Goal: Complete application form: Complete application form

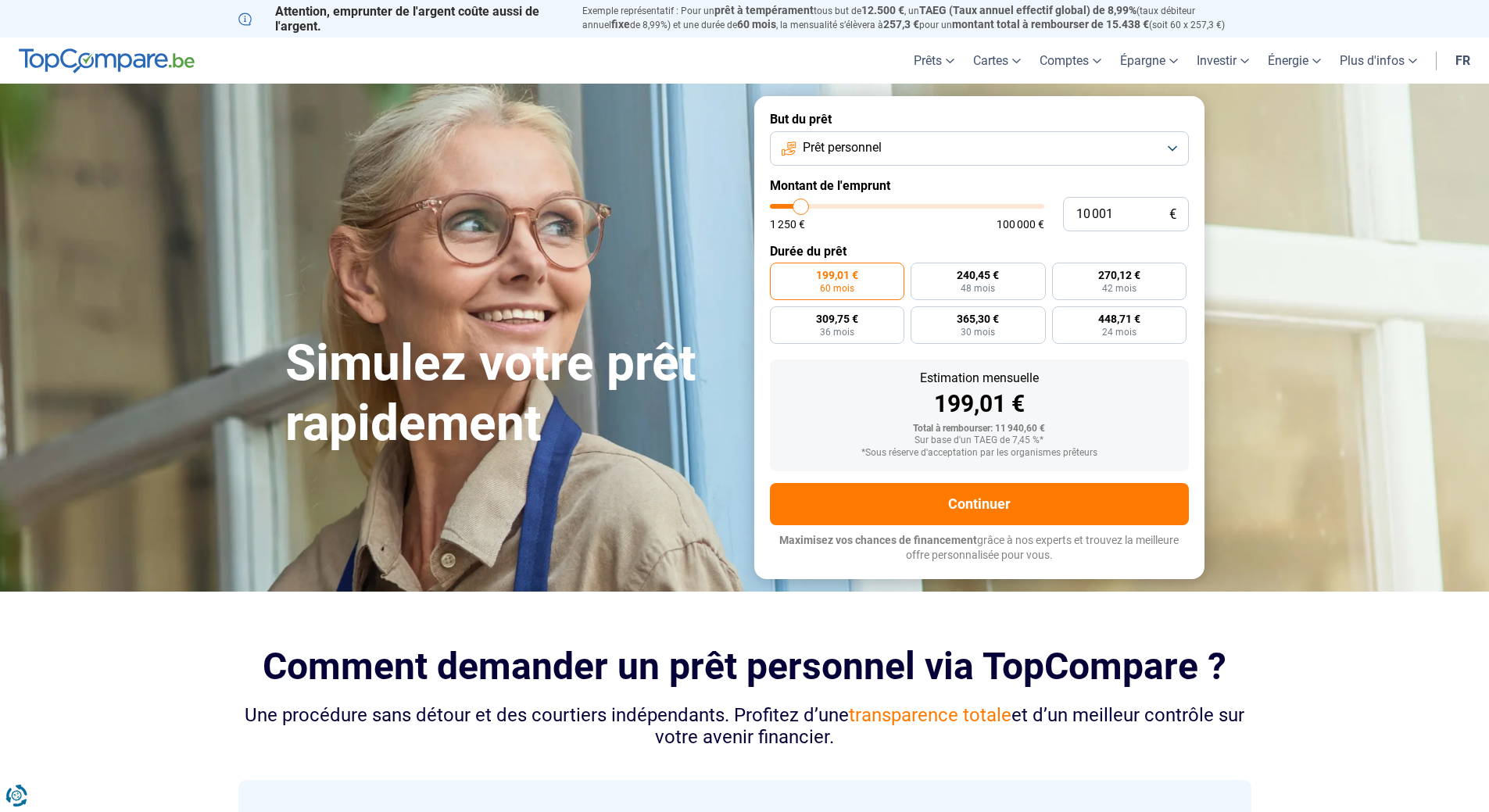
type input "13 250"
type input "13250"
type input "14 000"
type input "14000"
type input "16 250"
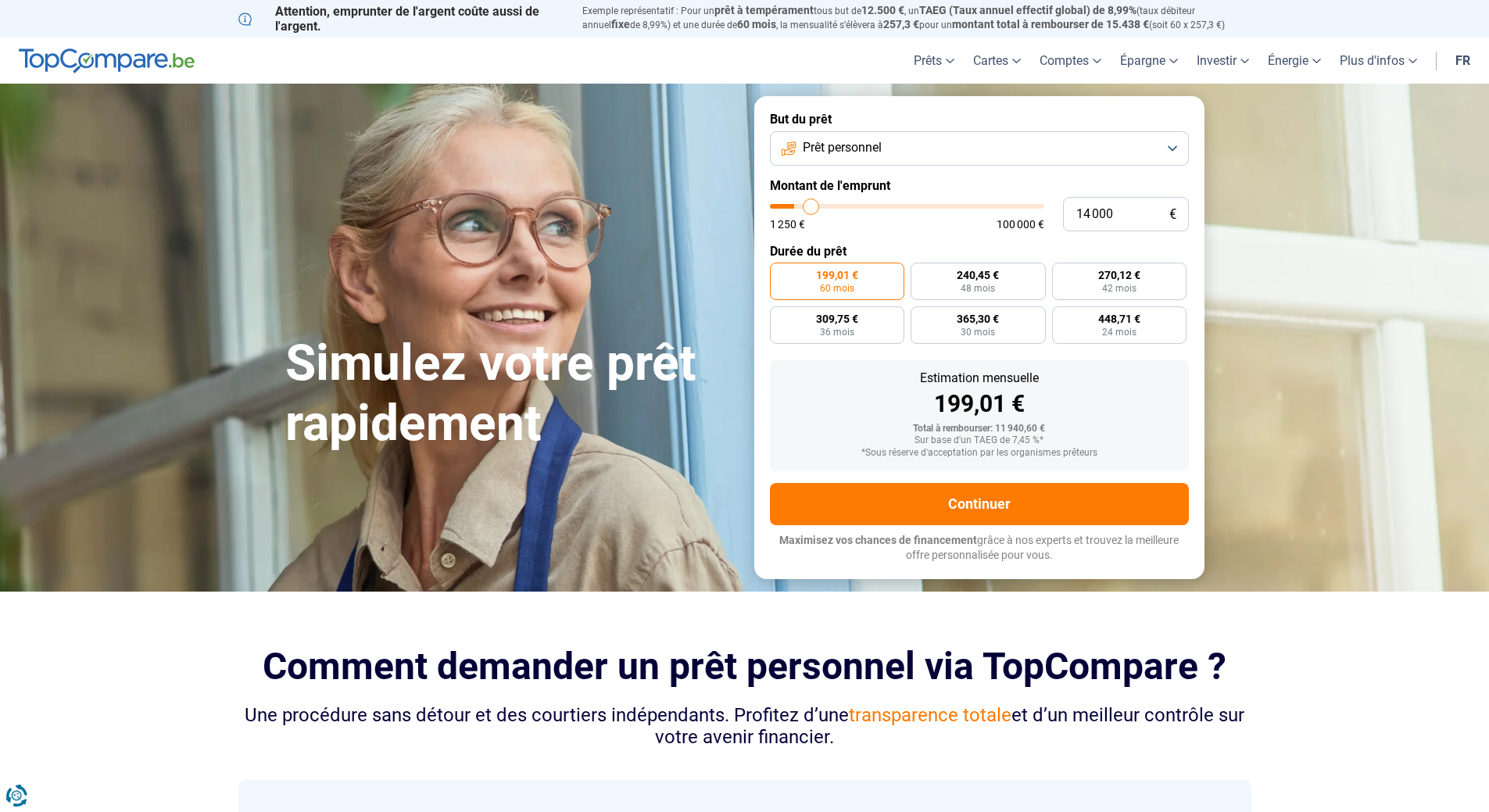
type input "16250"
type input "20 000"
type input "20000"
type input "23 250"
type input "23250"
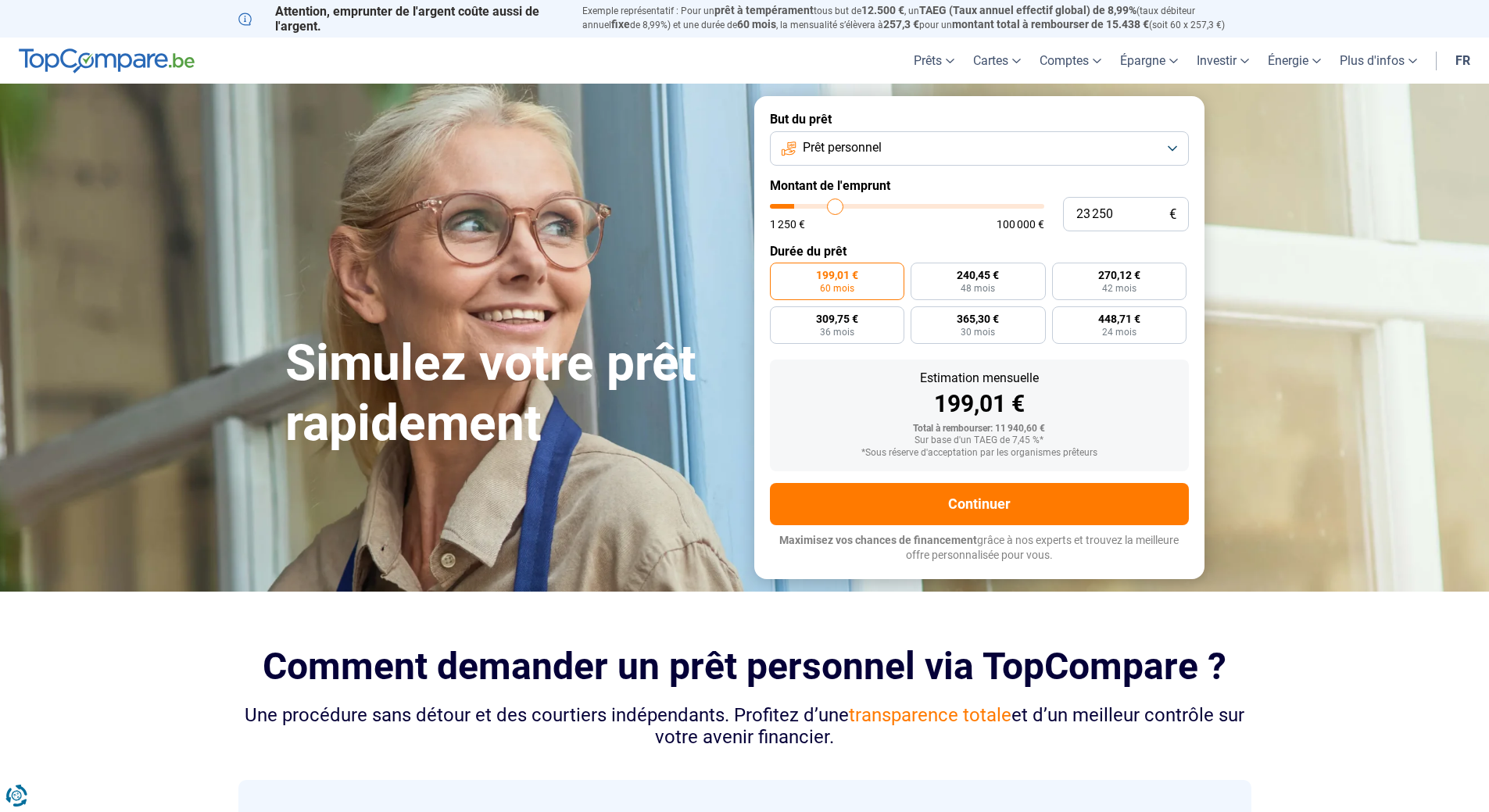
type input "26 000"
type input "26000"
type input "28 750"
type input "28750"
type input "31 250"
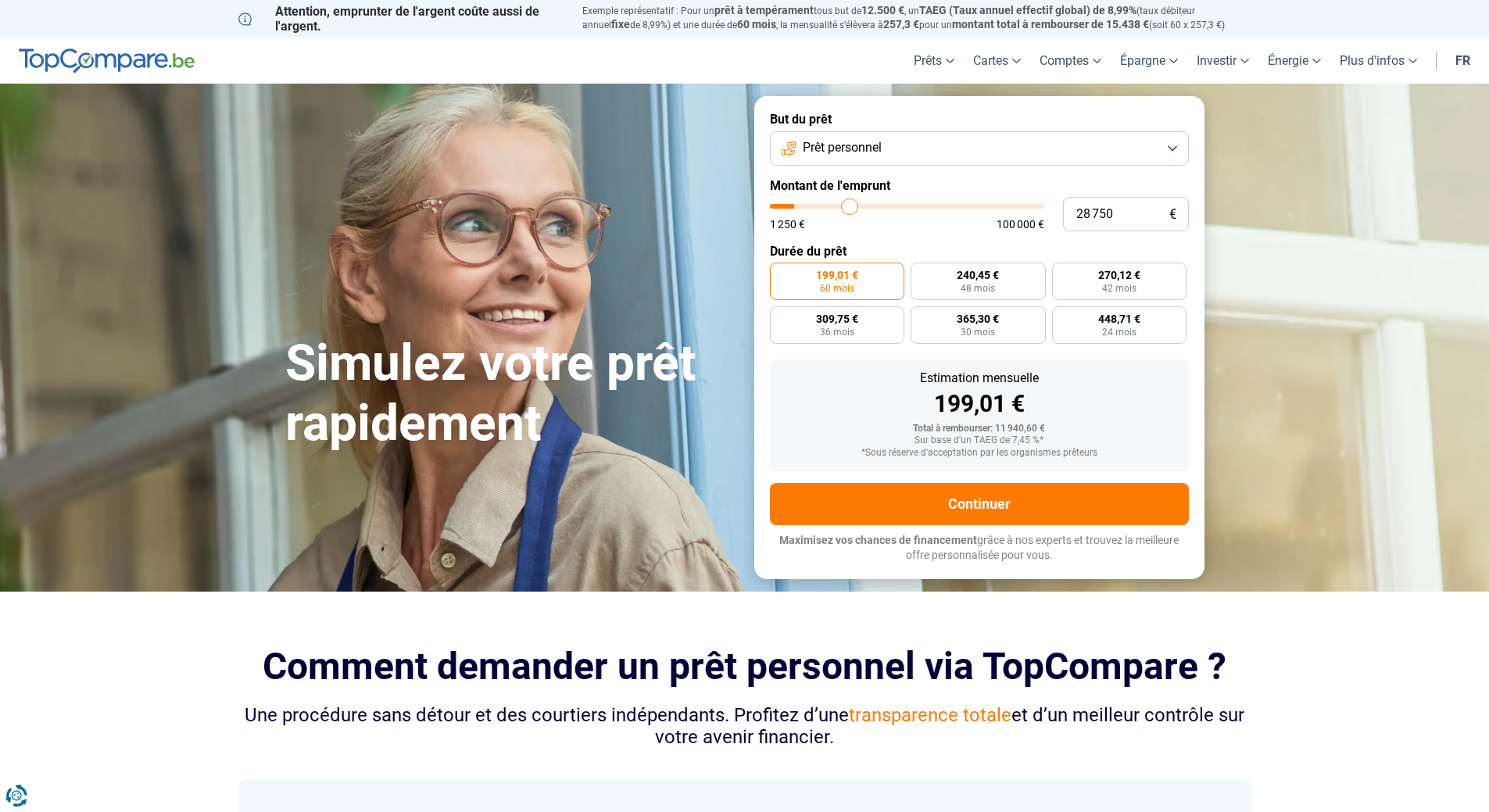
type input "31250"
type input "34 250"
type input "34250"
type input "36 500"
type input "36500"
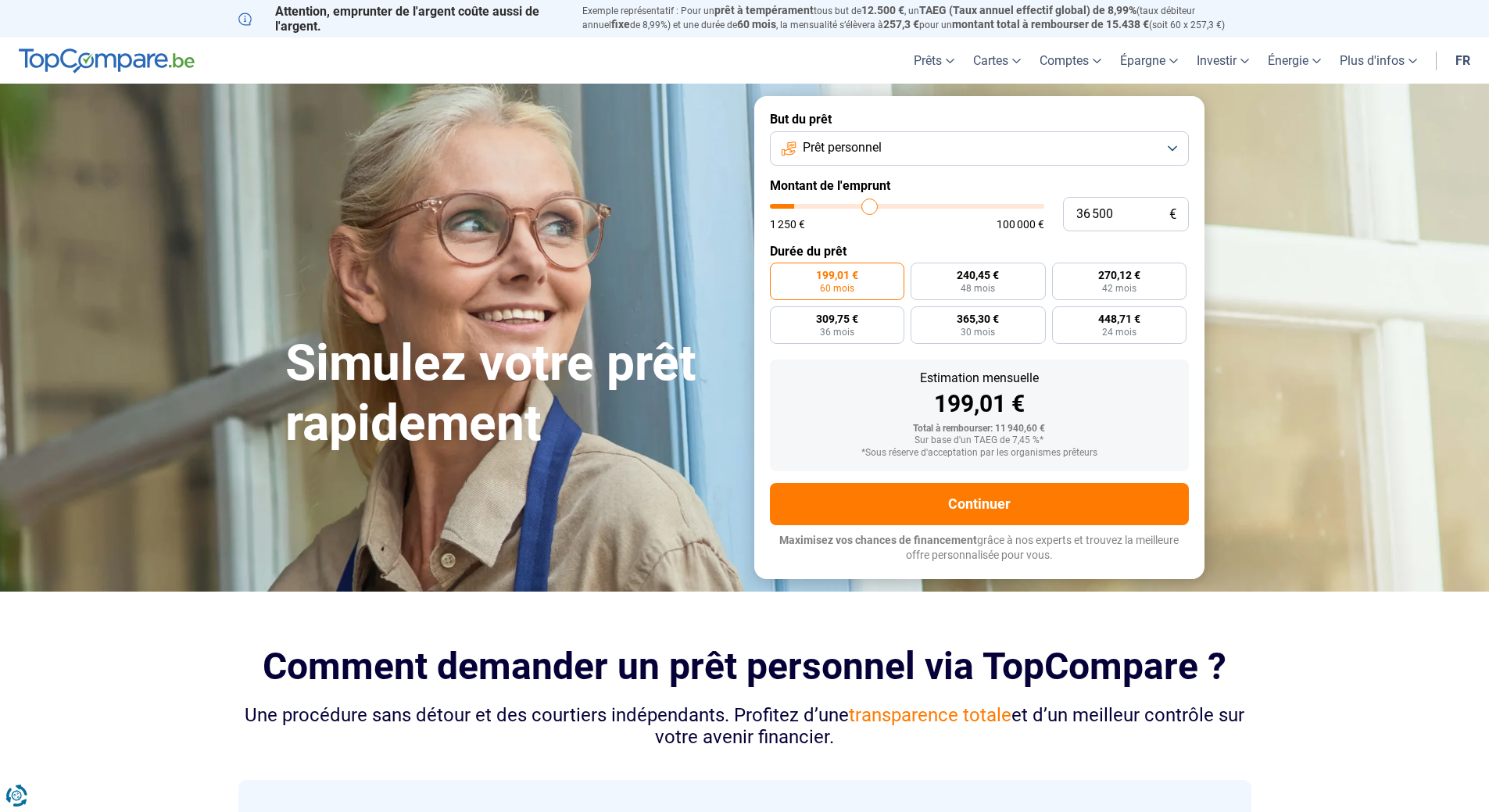
type input "37 750"
type input "37750"
type input "39 500"
type input "39500"
type input "39 750"
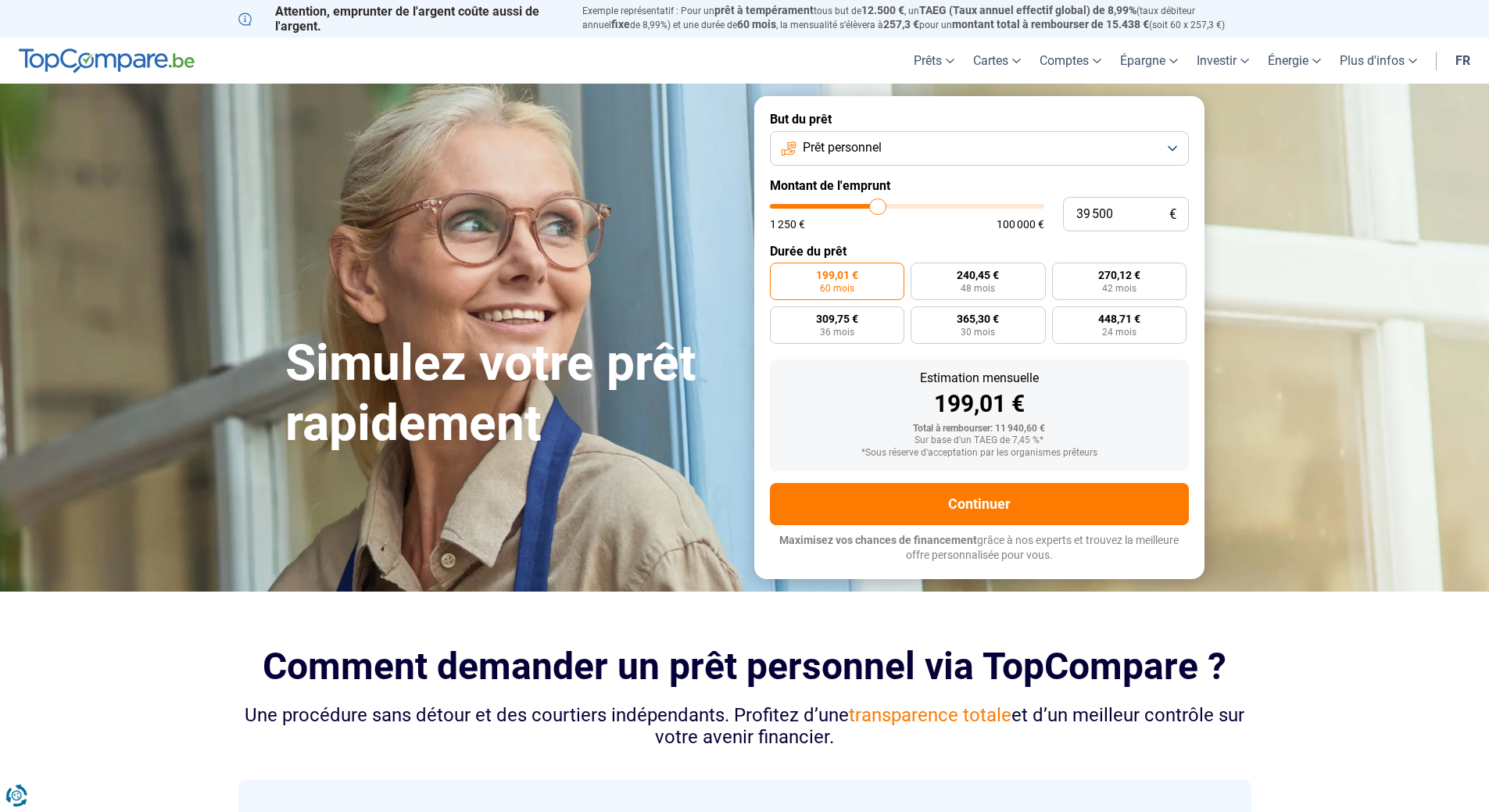
type input "39750"
type input "40 250"
type input "40250"
type input "41 000"
type input "41000"
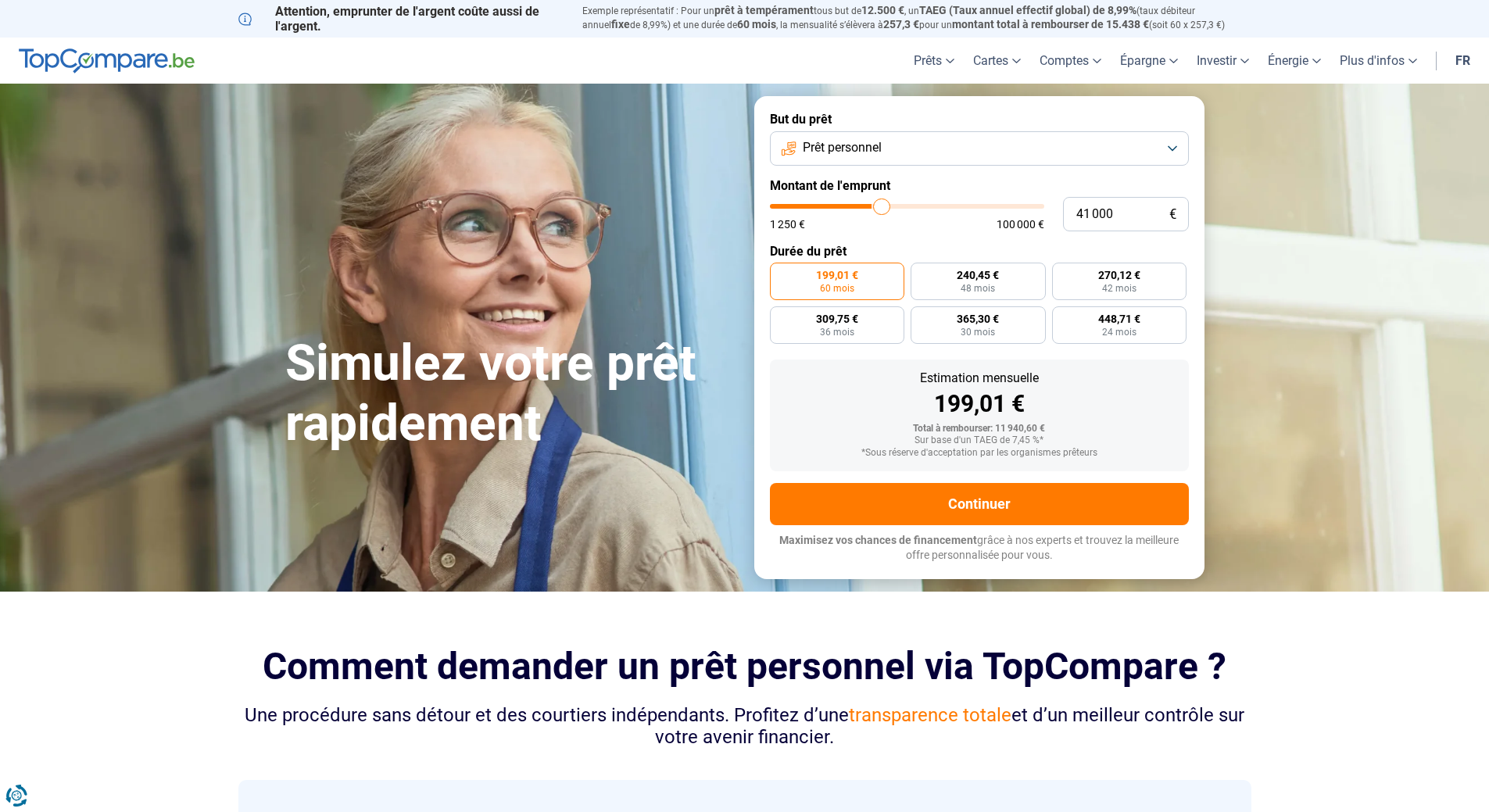
type input "41 250"
type input "41250"
type input "42 000"
type input "42000"
type input "42 250"
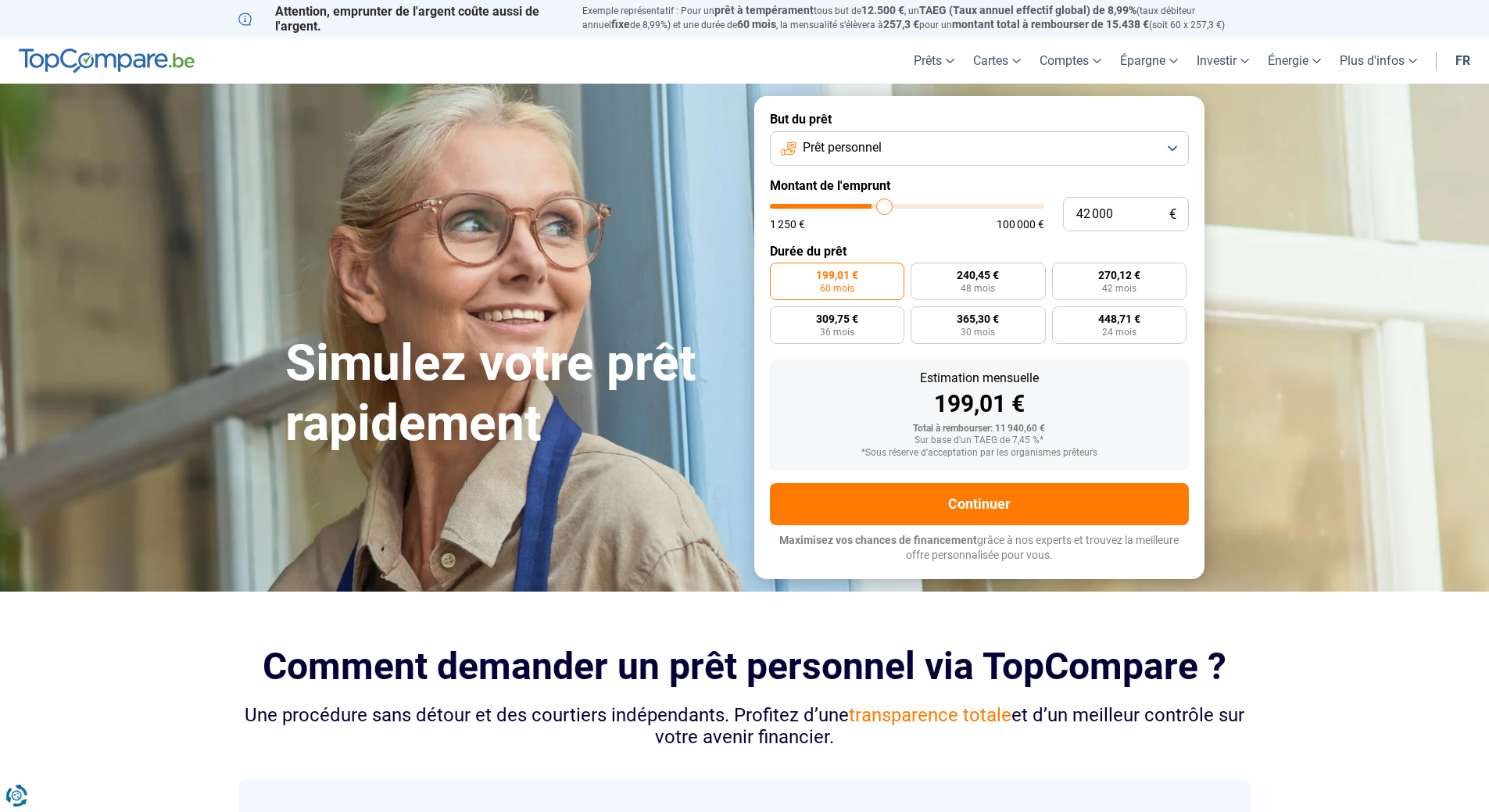
type input "42250"
type input "43 000"
type input "43000"
type input "43 750"
type input "43750"
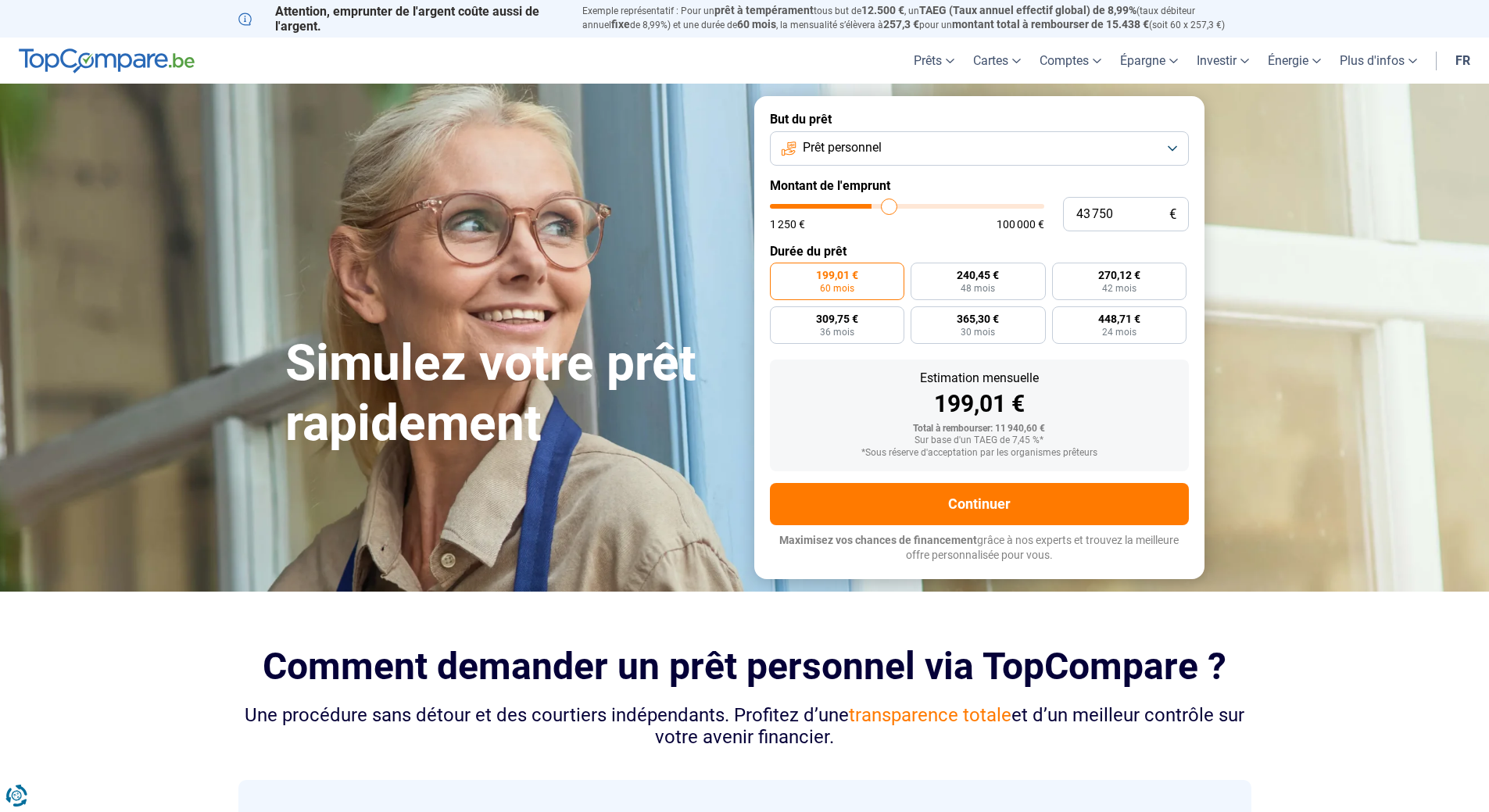
type input "44 000"
type input "44000"
type input "44 500"
type input "44500"
type input "45 000"
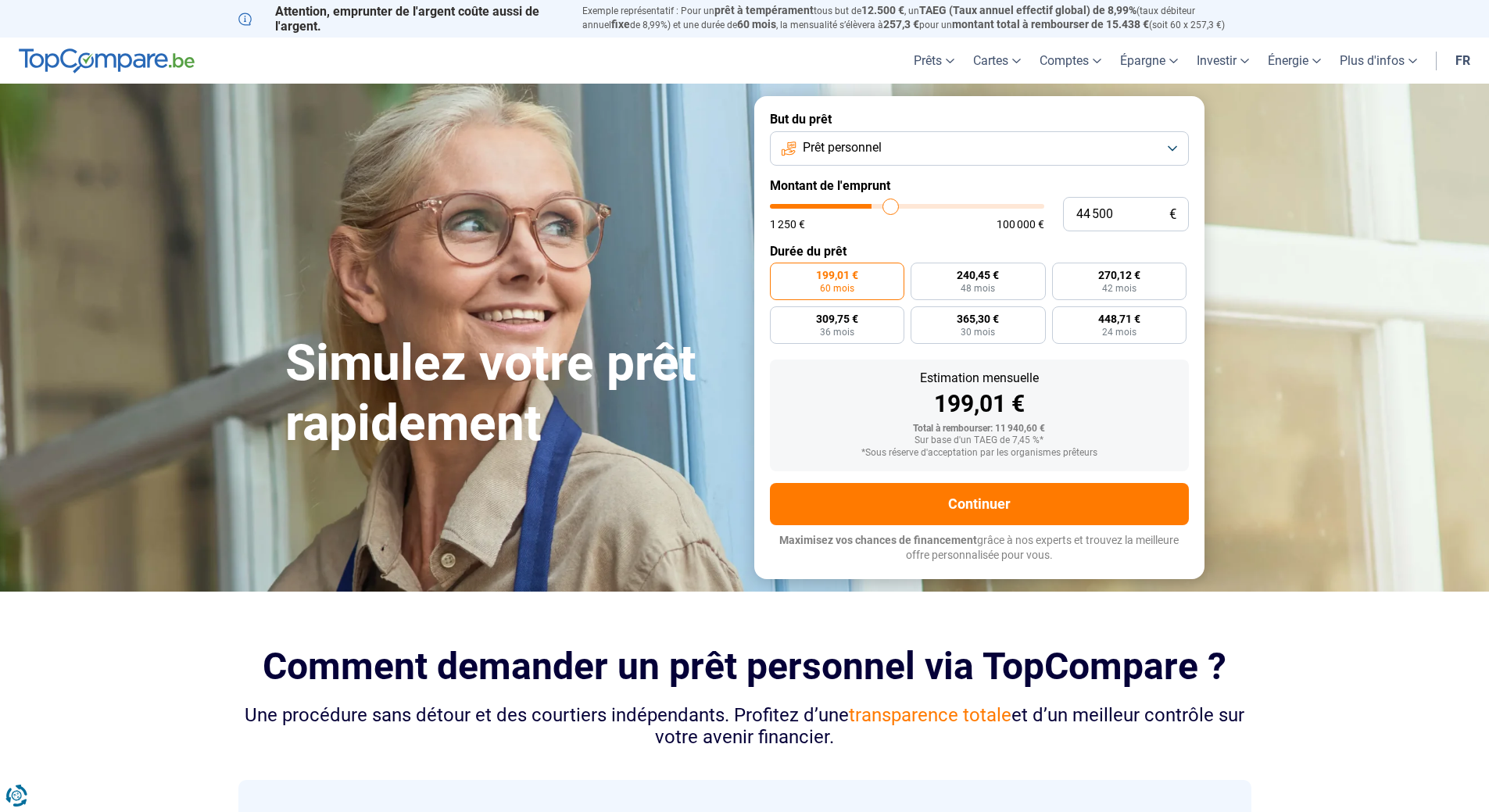
type input "45000"
type input "45 750"
type input "45750"
type input "46 750"
type input "46750"
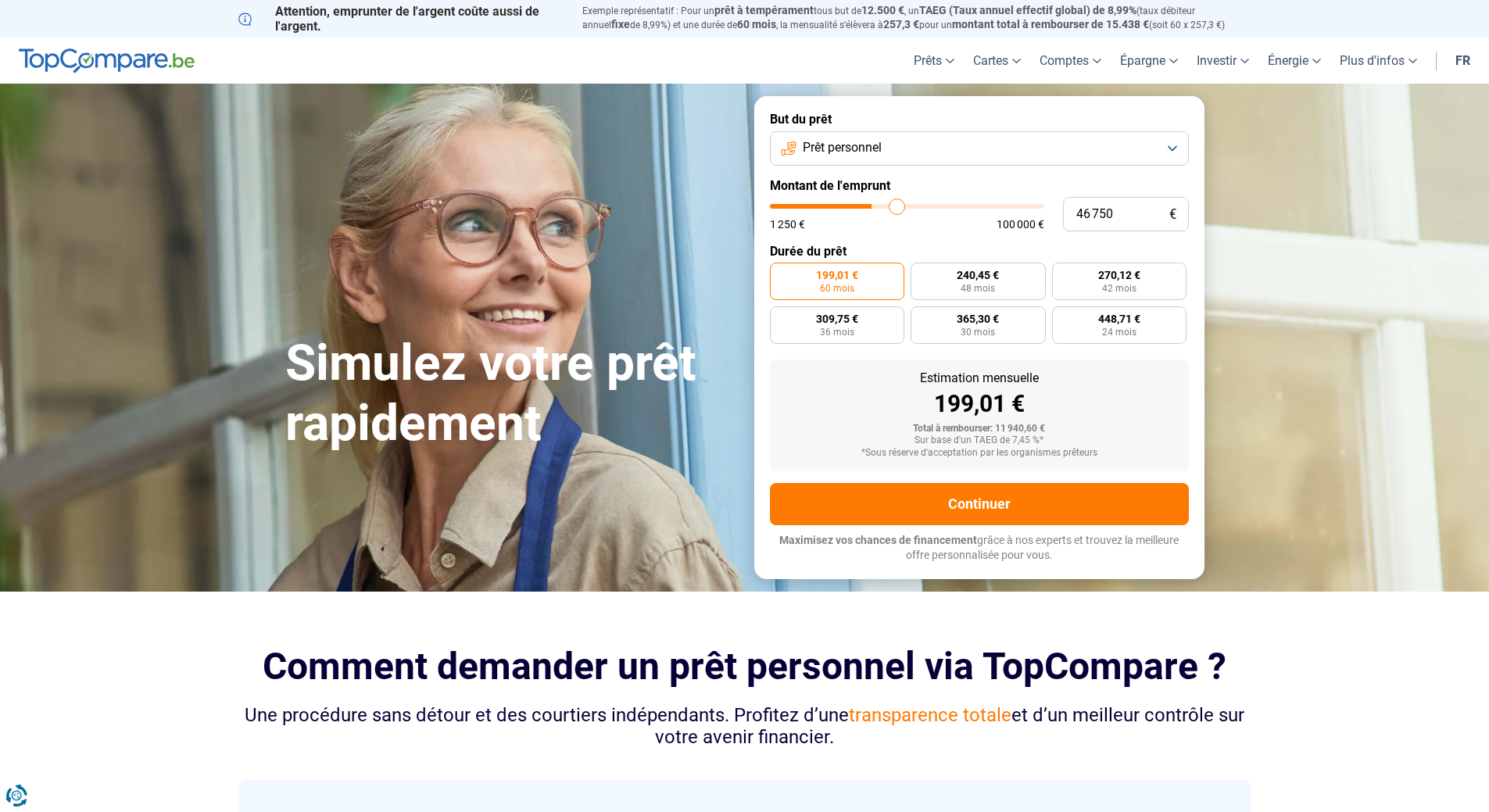
type input "47 250"
drag, startPoint x: 807, startPoint y: 209, endPoint x: 898, endPoint y: 208, distance: 91.0
type input "47250"
click at [898, 208] on input "range" at bounding box center [908, 207] width 274 height 5
radio input "false"
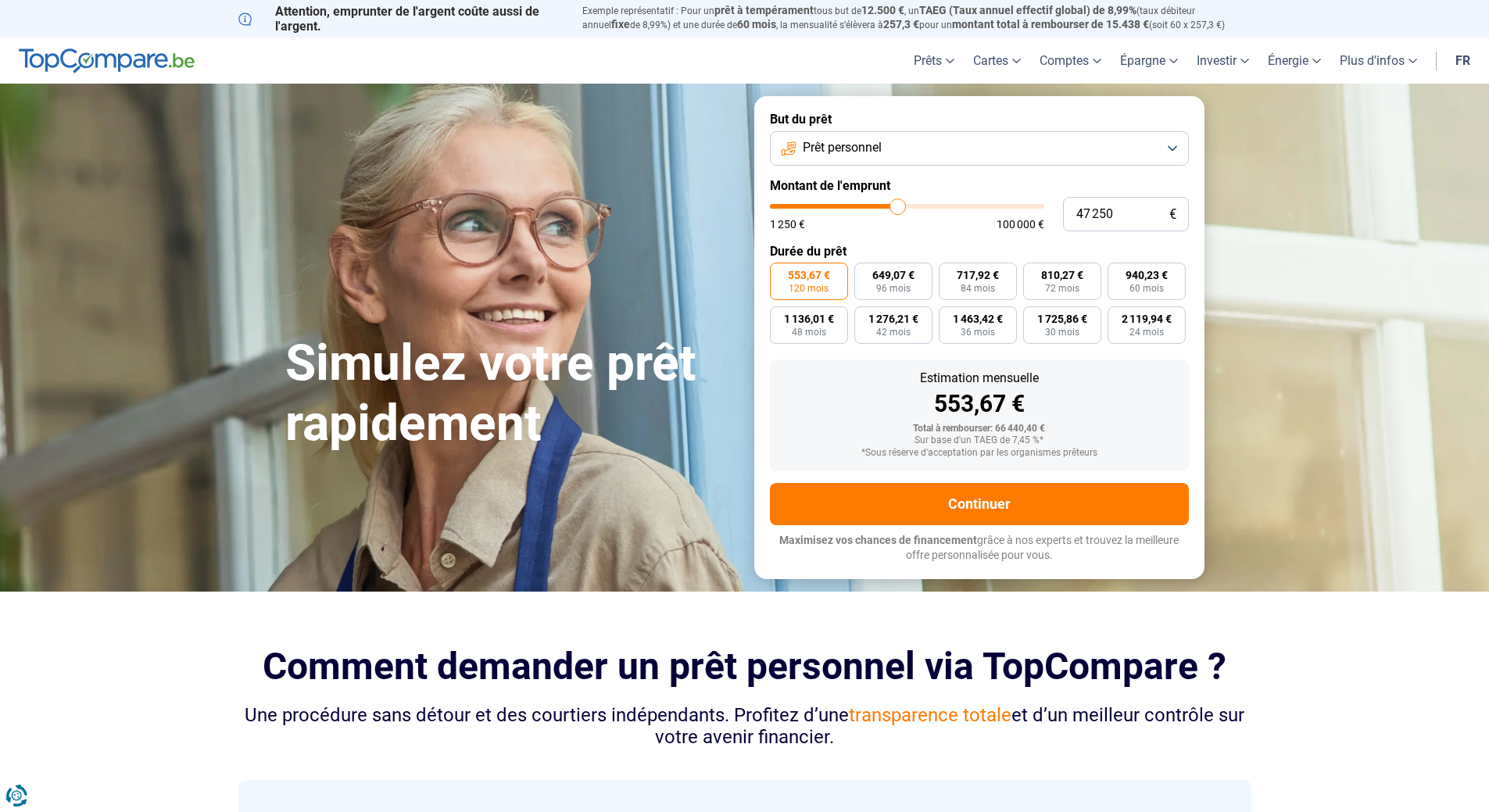
type input "47 000"
type input "47000"
type input "47 250"
type input "47250"
type input "47 500"
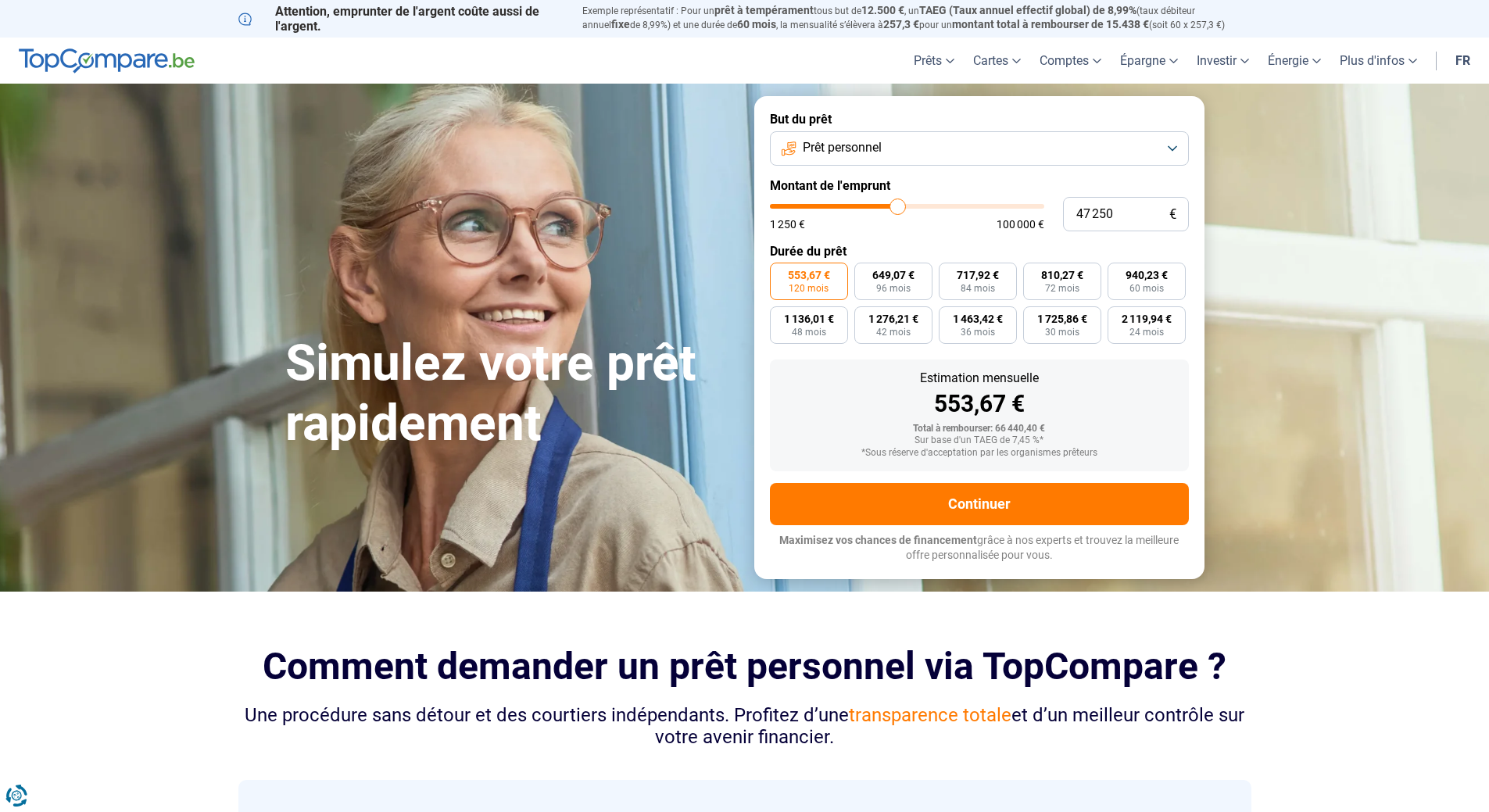
type input "47500"
type input "48 500"
type input "48500"
type input "49 000"
type input "49000"
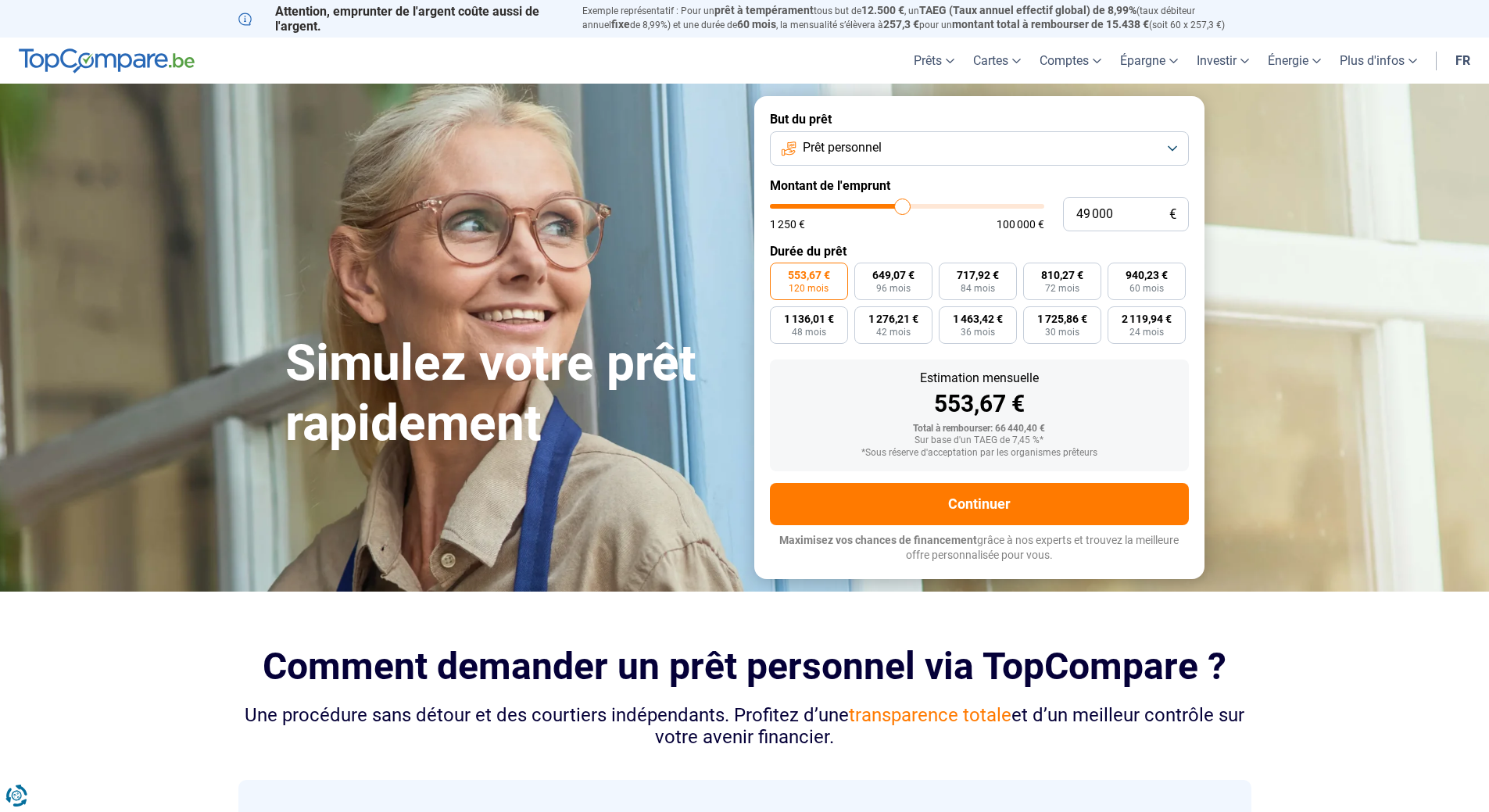
type input "50 250"
type input "50250"
type input "51 750"
type input "51750"
type input "52 750"
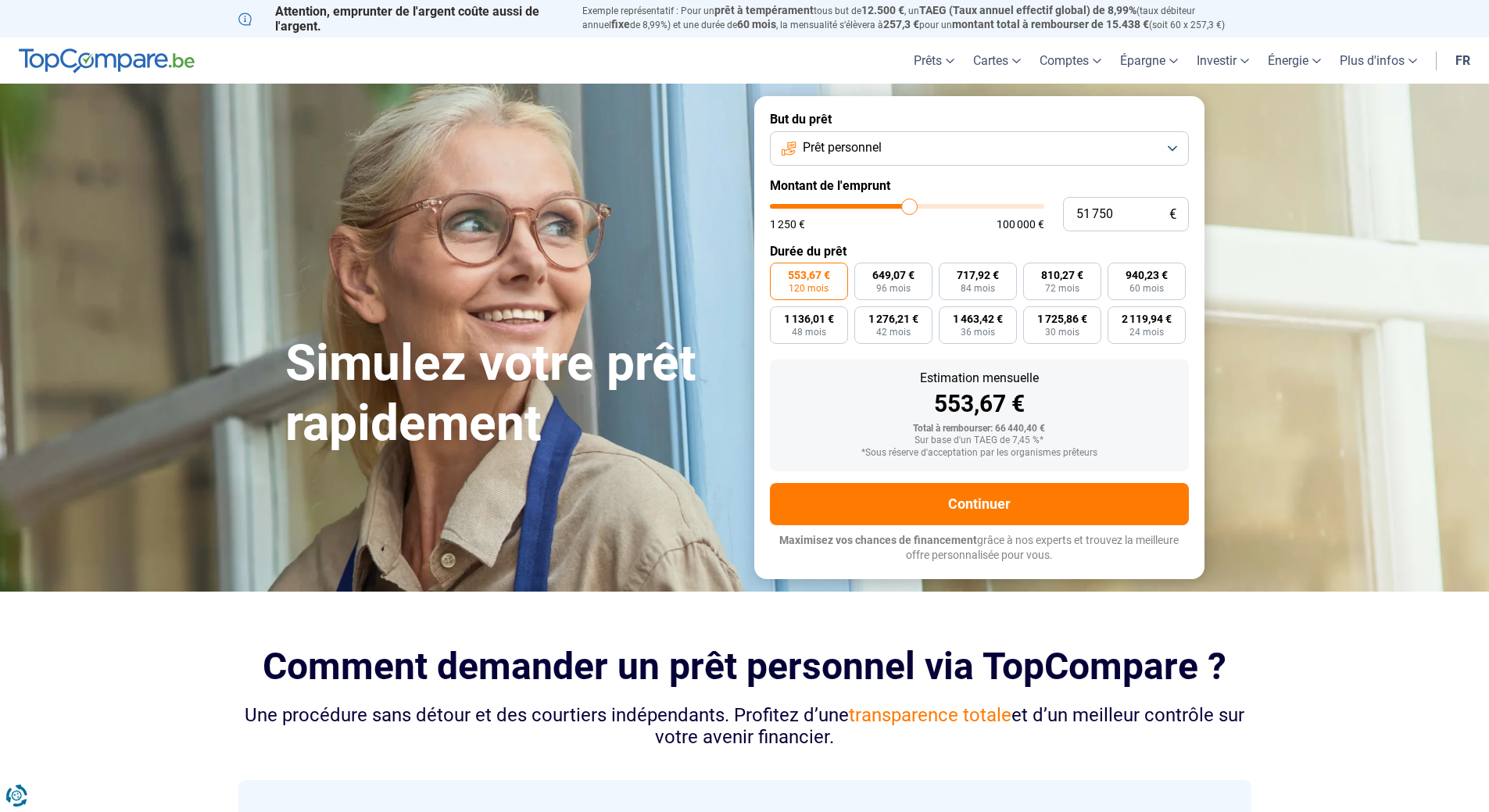
type input "52750"
type input "53 000"
type input "53000"
type input "53 250"
type input "53250"
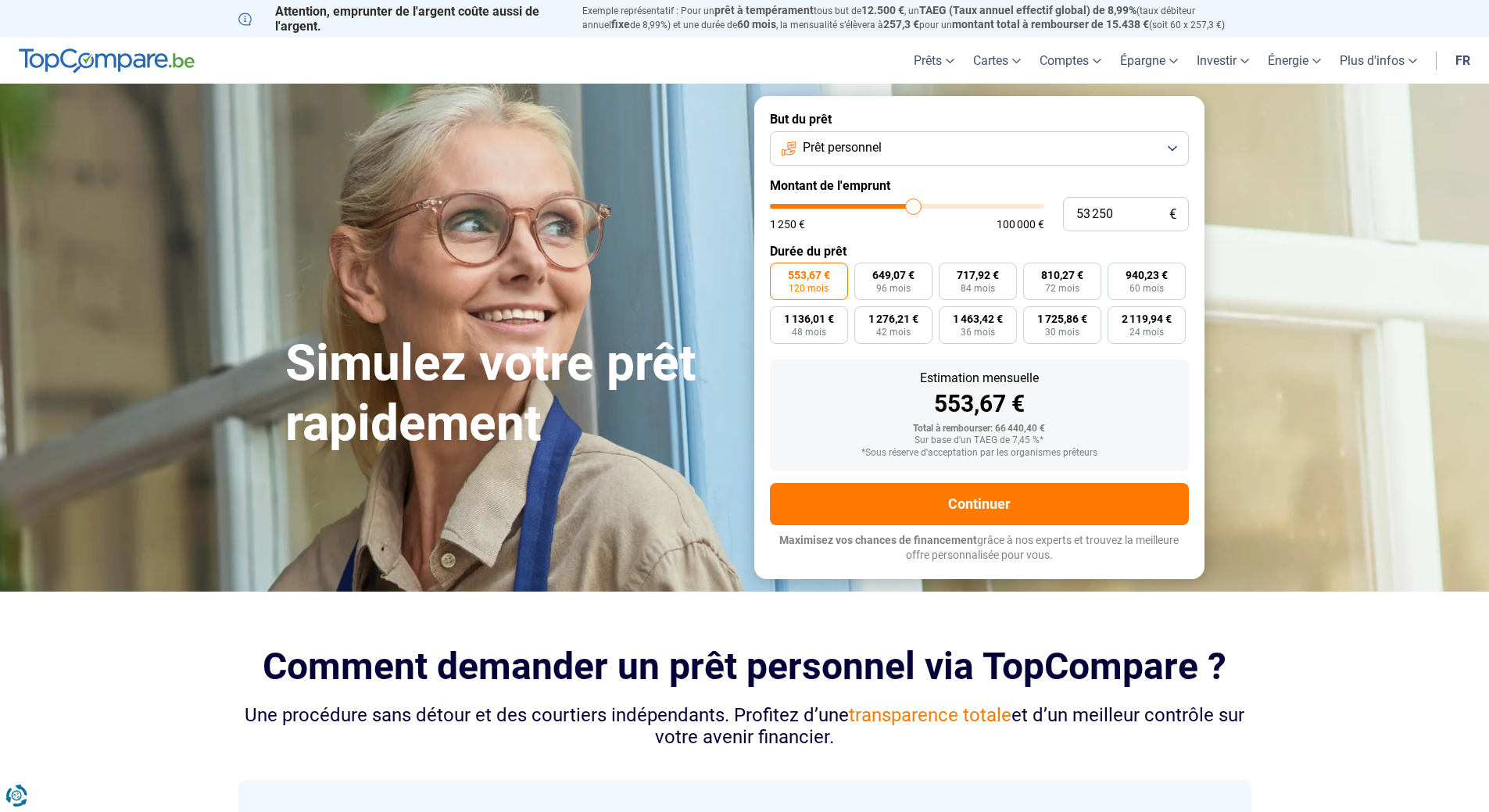
type input "53 000"
type input "53000"
type input "52 750"
type input "52750"
type input "52 500"
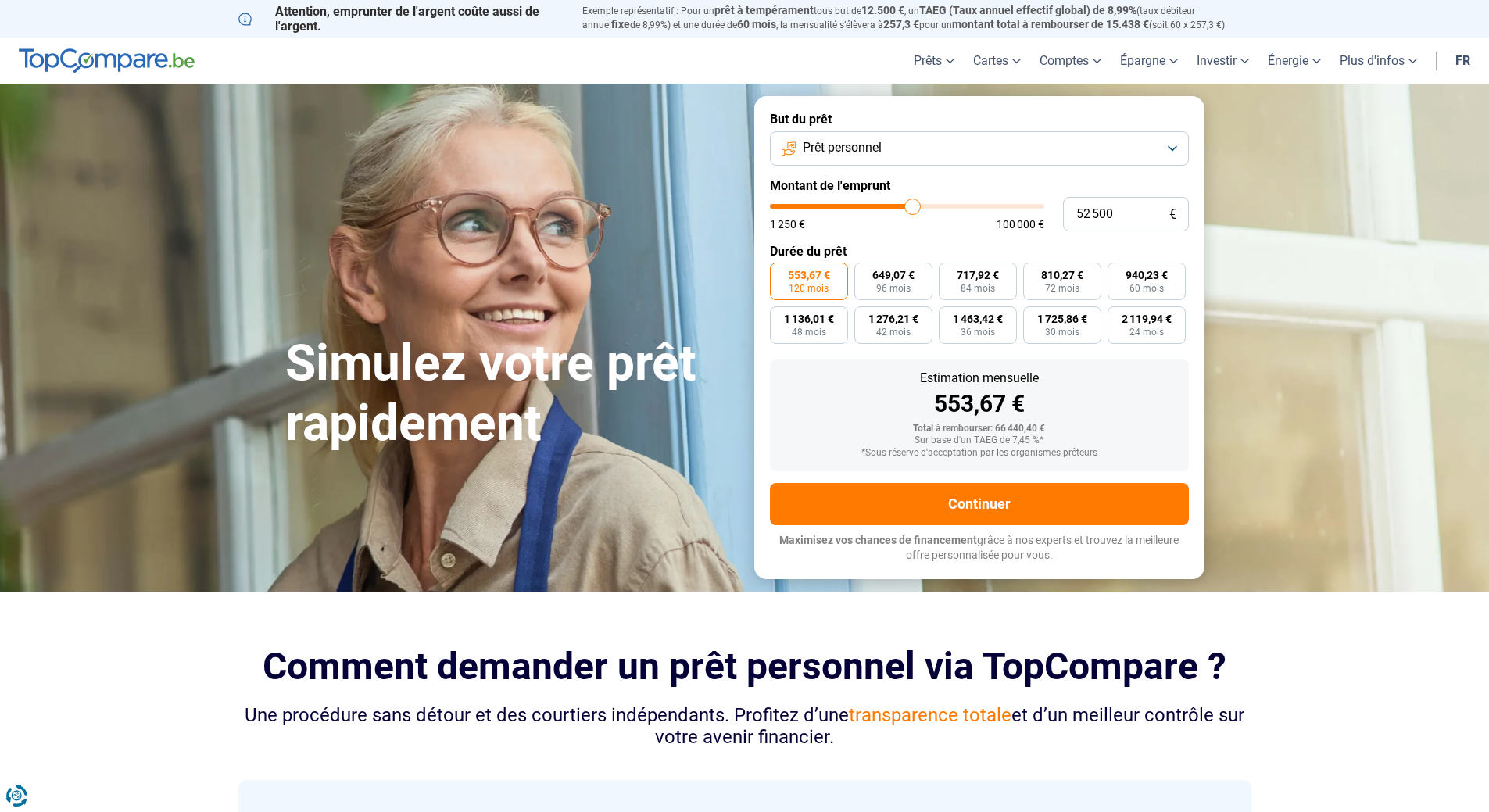
type input "52500"
type input "52 000"
type input "52000"
type input "51 750"
type input "51750"
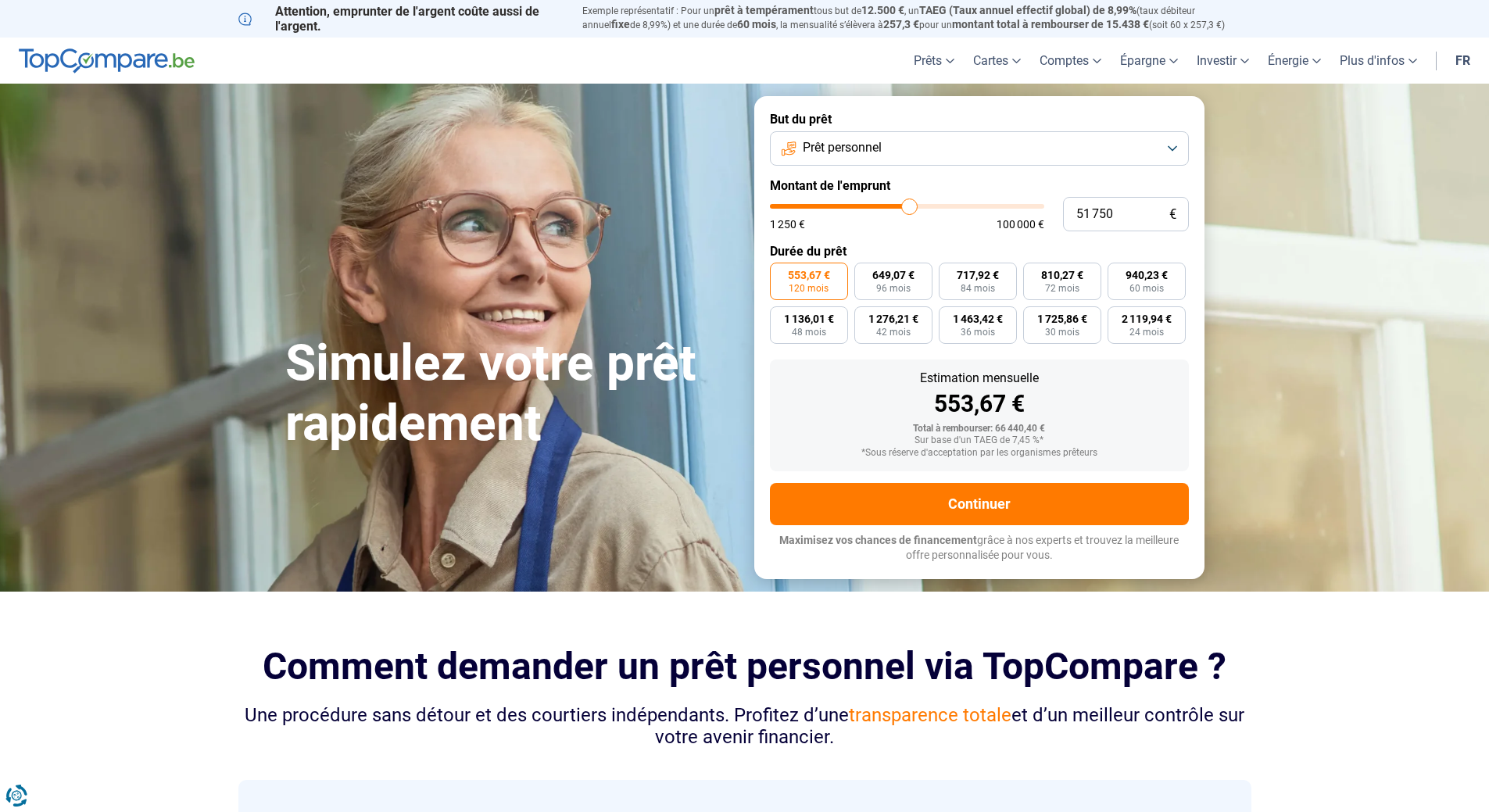
type input "51 250"
type input "51250"
type input "51 000"
type input "51000"
type input "50 500"
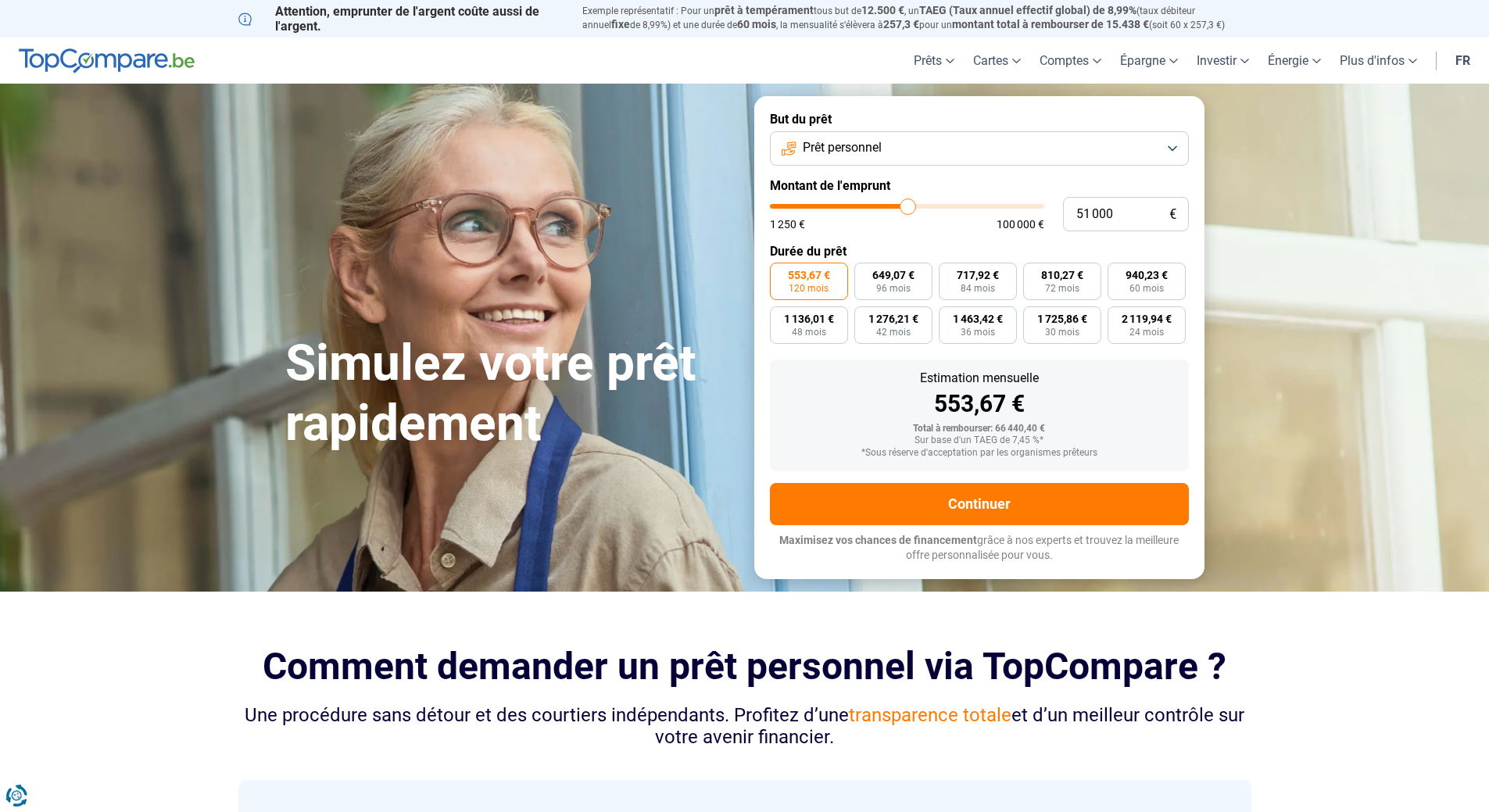
type input "50500"
type input "50 250"
type input "50250"
type input "50 000"
type input "50000"
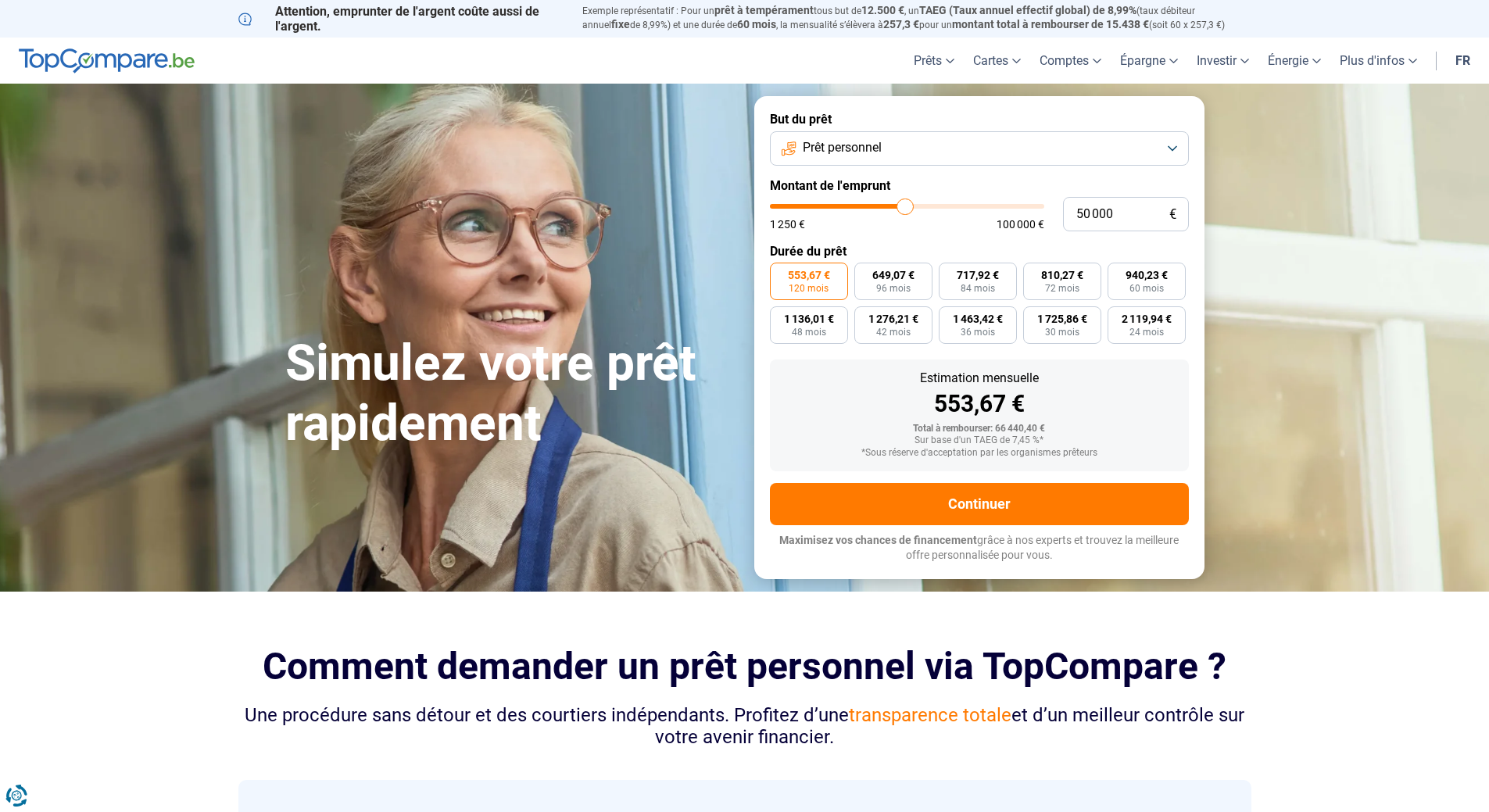
type input "49 750"
type input "49750"
type input "49 500"
type input "49500"
type input "49 000"
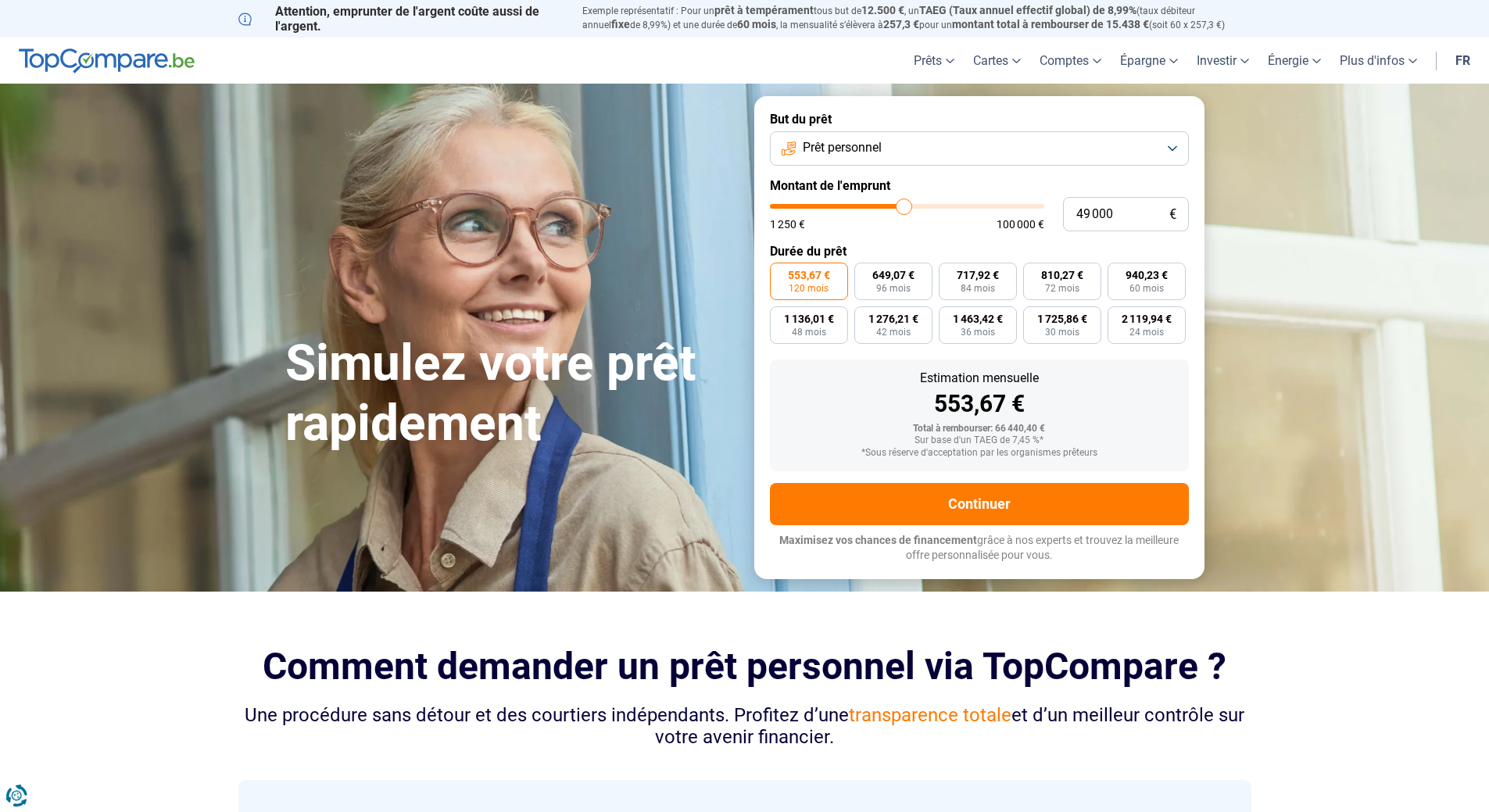
type input "49000"
type input "48 750"
type input "48750"
type input "49 000"
type input "49000"
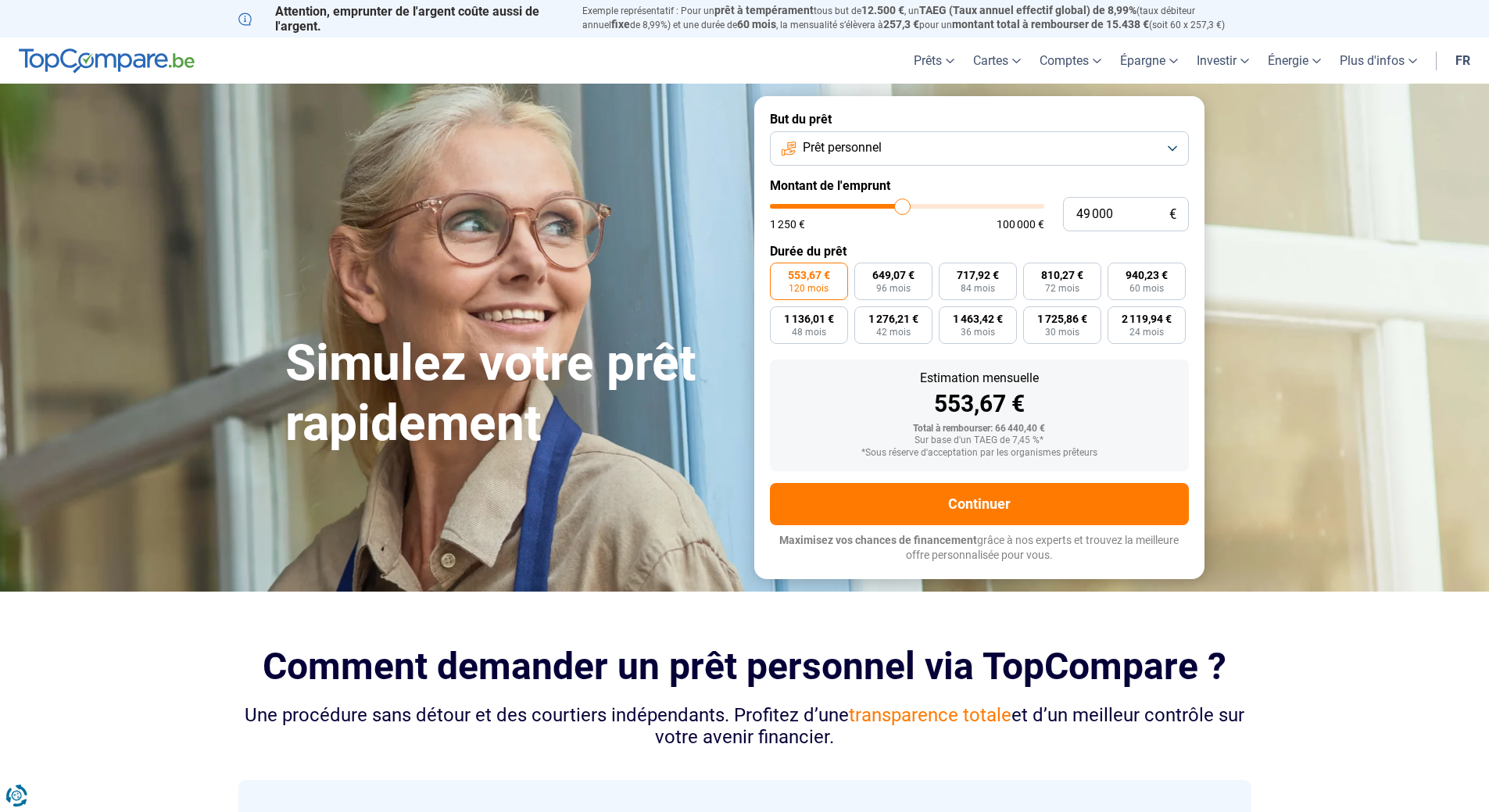
type input "49 500"
type input "49500"
type input "49 750"
type input "49750"
type input "50 000"
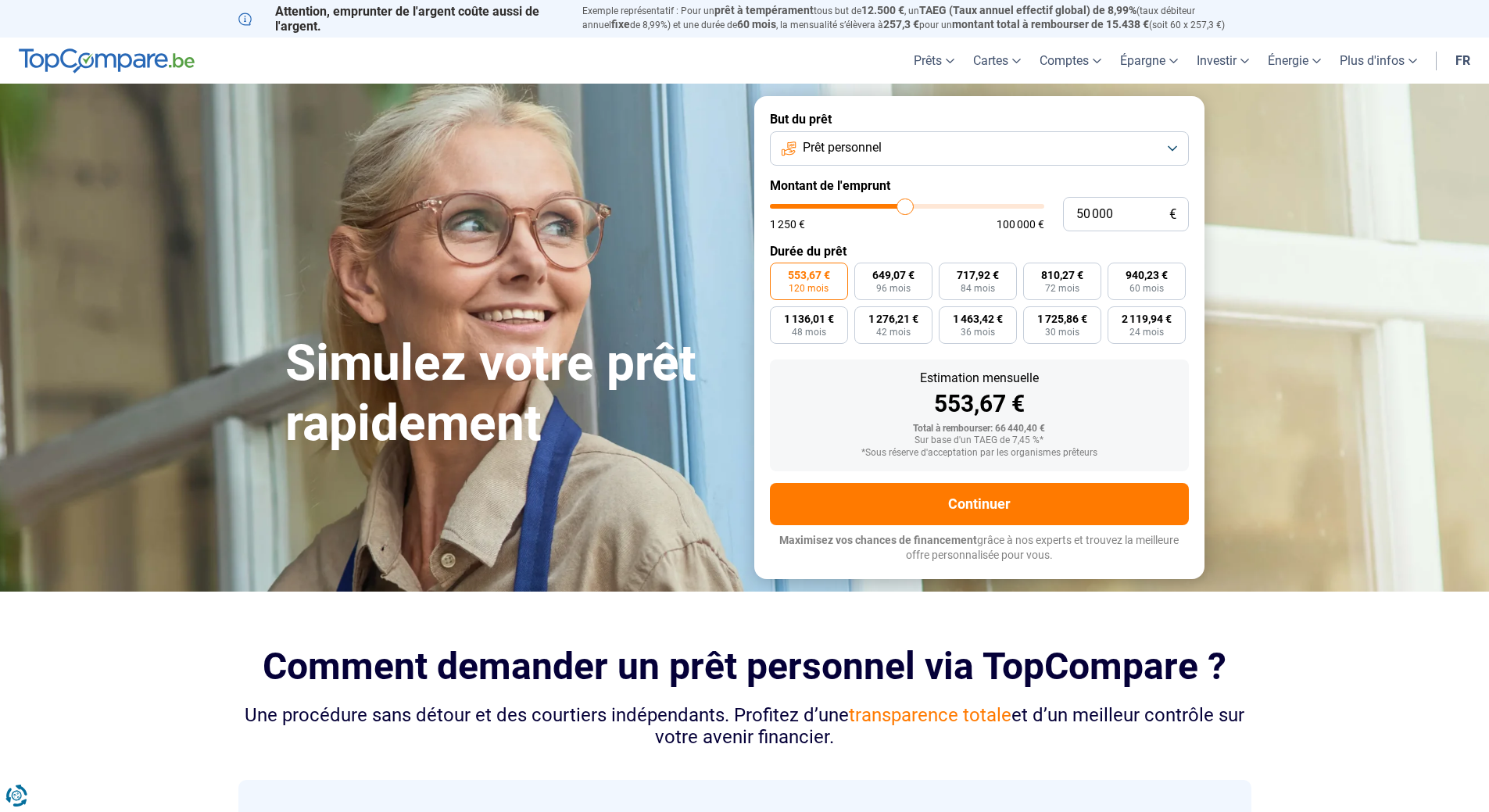
drag, startPoint x: 898, startPoint y: 208, endPoint x: 905, endPoint y: 212, distance: 8.1
type input "50000"
click at [905, 209] on input "range" at bounding box center [908, 207] width 274 height 5
click at [976, 282] on label "759,71 € 84 mois" at bounding box center [977, 281] width 78 height 38
click at [949, 273] on input "759,71 € 84 mois" at bounding box center [944, 268] width 10 height 10
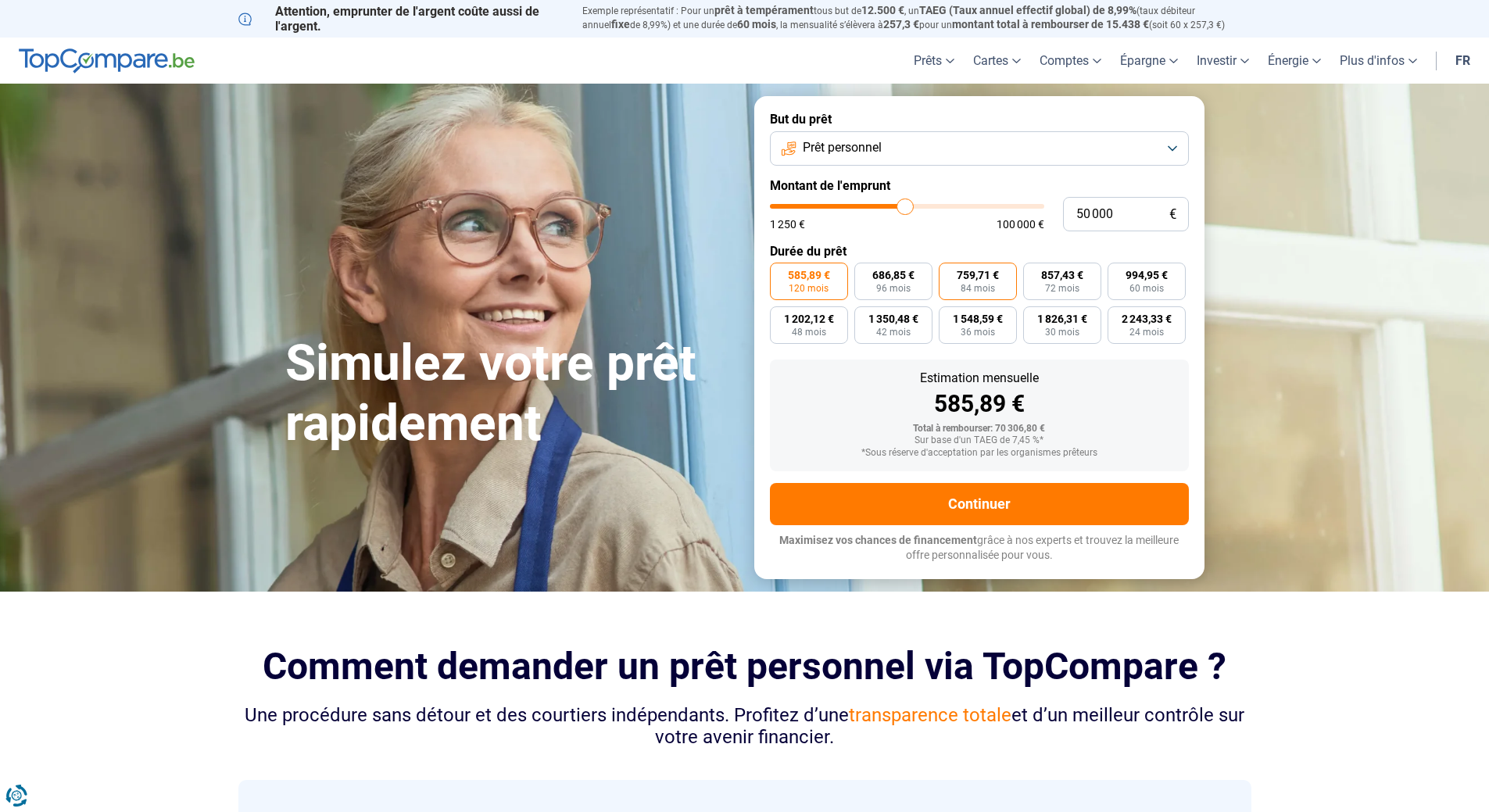
radio input "true"
click at [976, 282] on label "759,71 € 84 mois" at bounding box center [977, 281] width 78 height 38
click at [949, 273] on input "759,71 € 84 mois" at bounding box center [944, 268] width 10 height 10
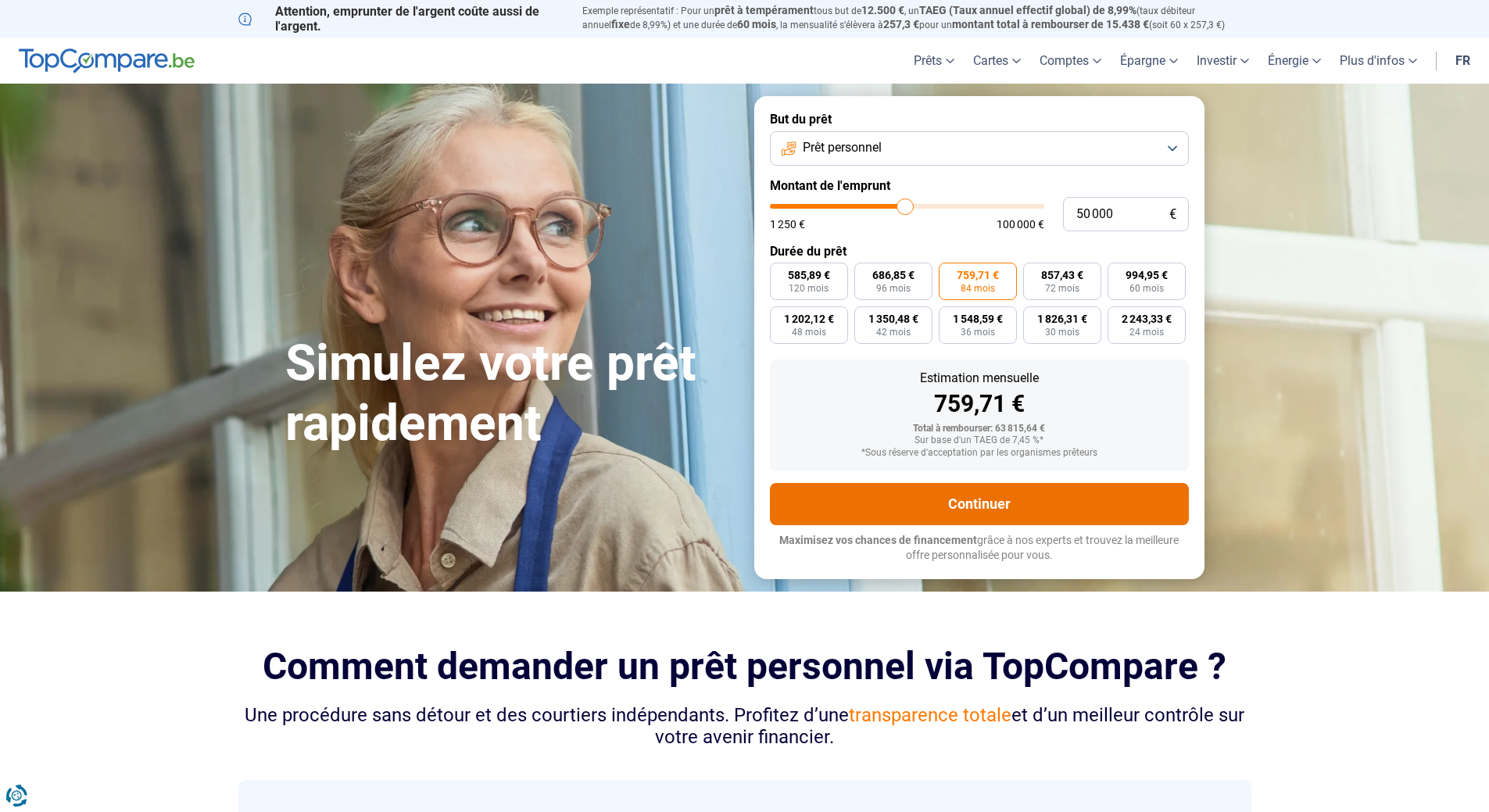
click at [973, 498] on button "Continuer" at bounding box center [980, 504] width 419 height 42
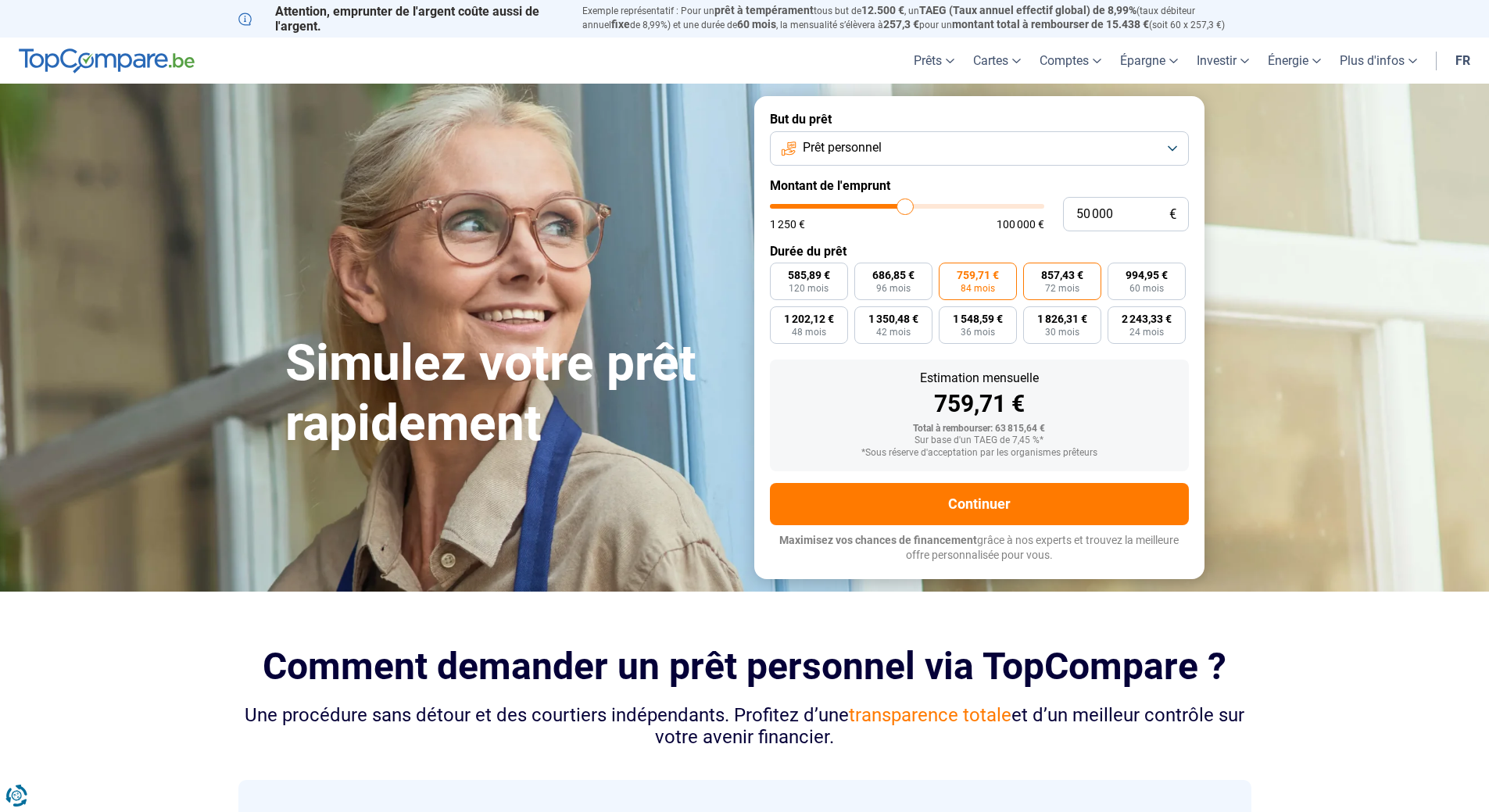
click at [1072, 286] on span "72 mois" at bounding box center [1062, 288] width 34 height 9
click at [1034, 273] on input "857,43 € 72 mois" at bounding box center [1028, 268] width 10 height 10
radio input "true"
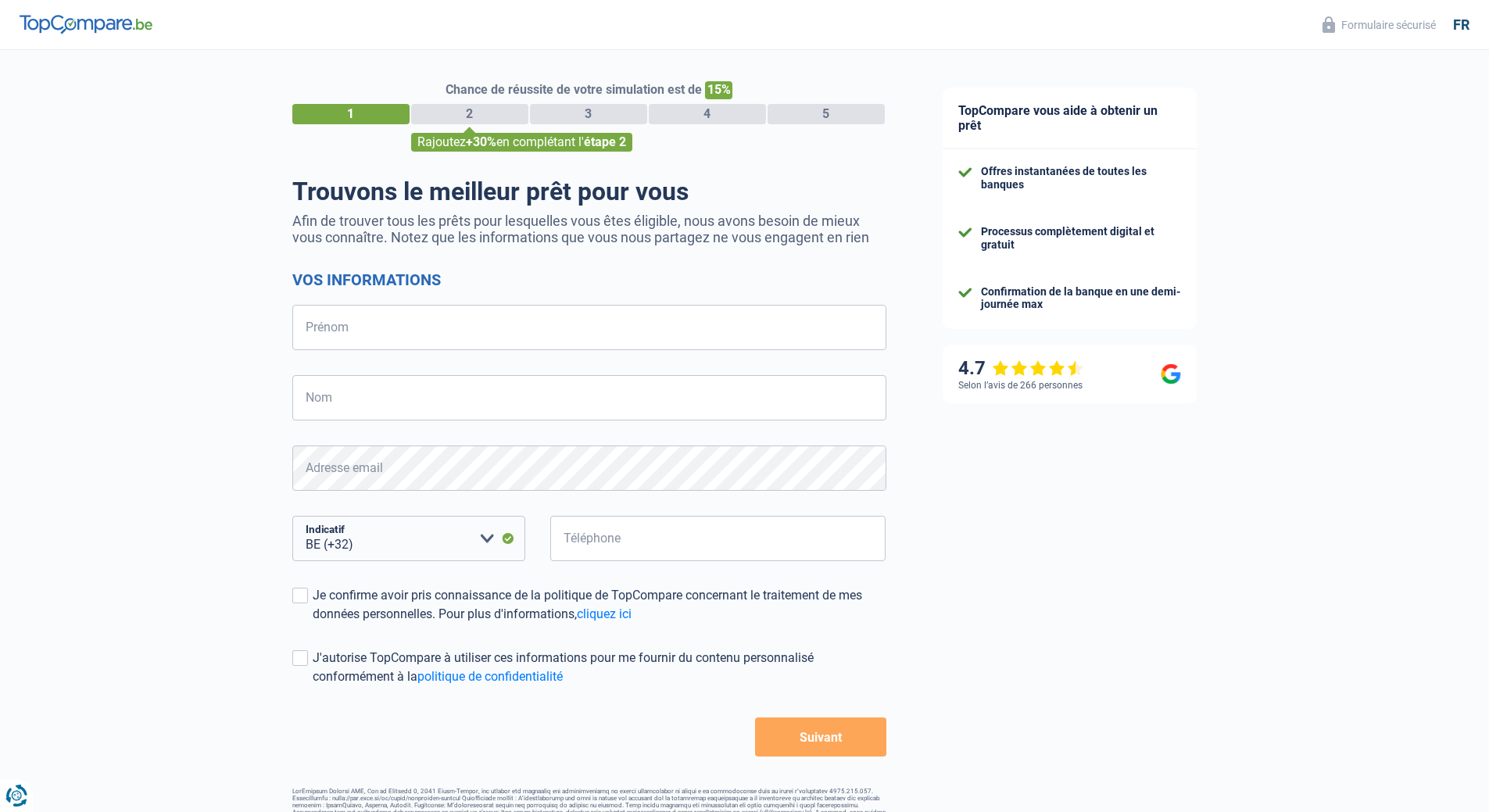
select select "32"
